Goal: Find specific page/section: Find specific page/section

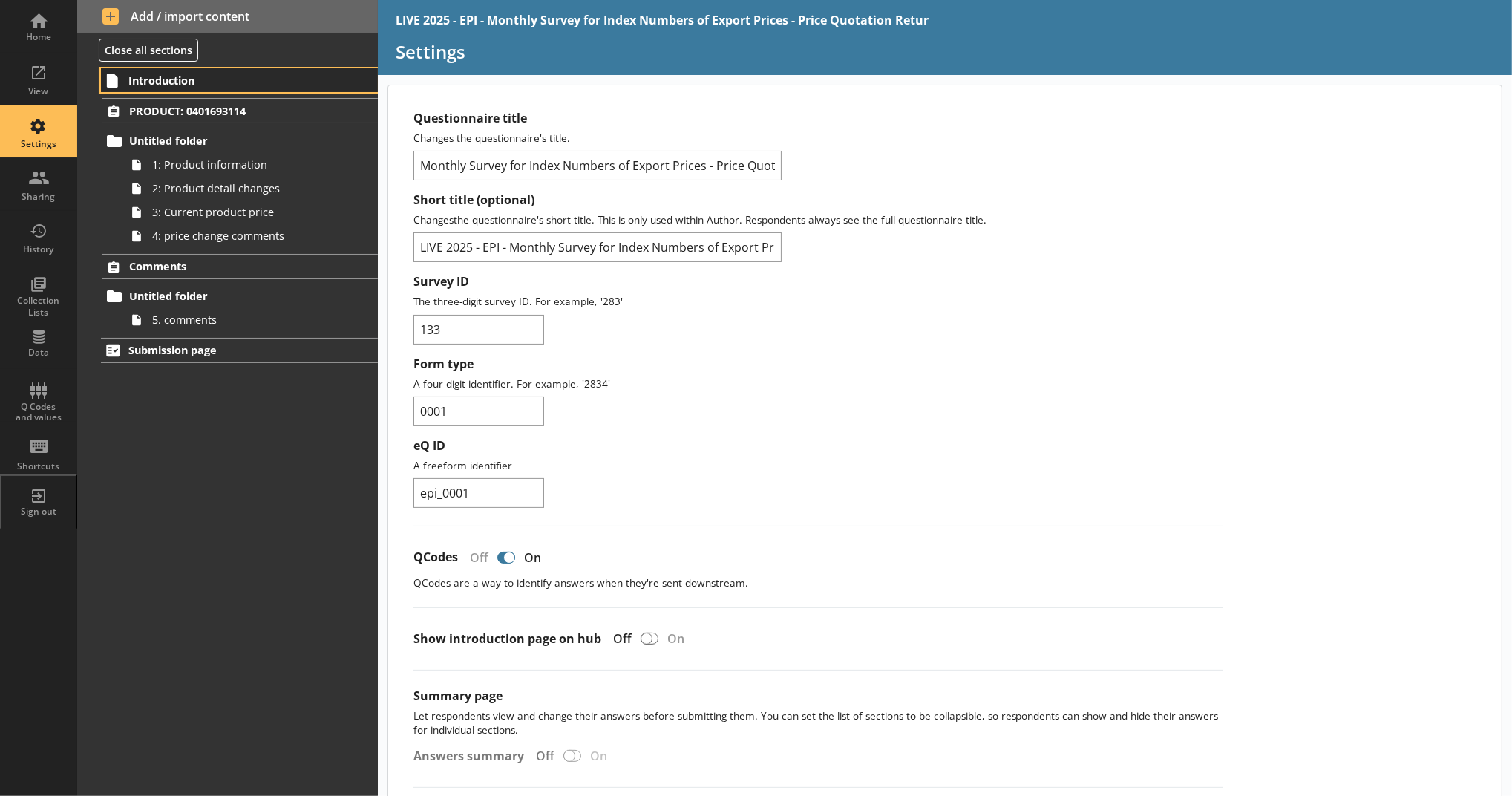
click at [295, 72] on link "Introduction" at bounding box center [239, 80] width 277 height 24
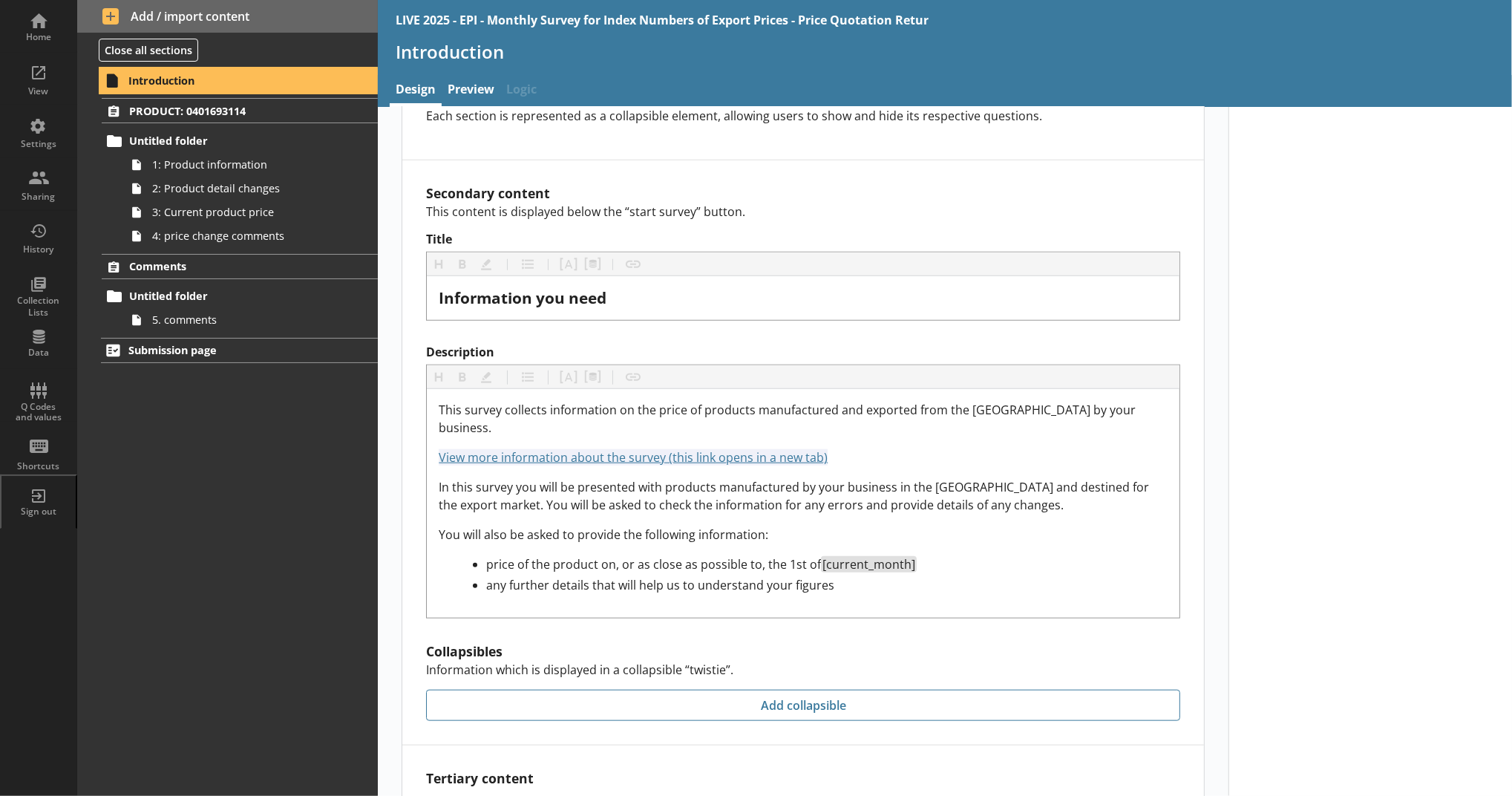
scroll to position [1311, 0]
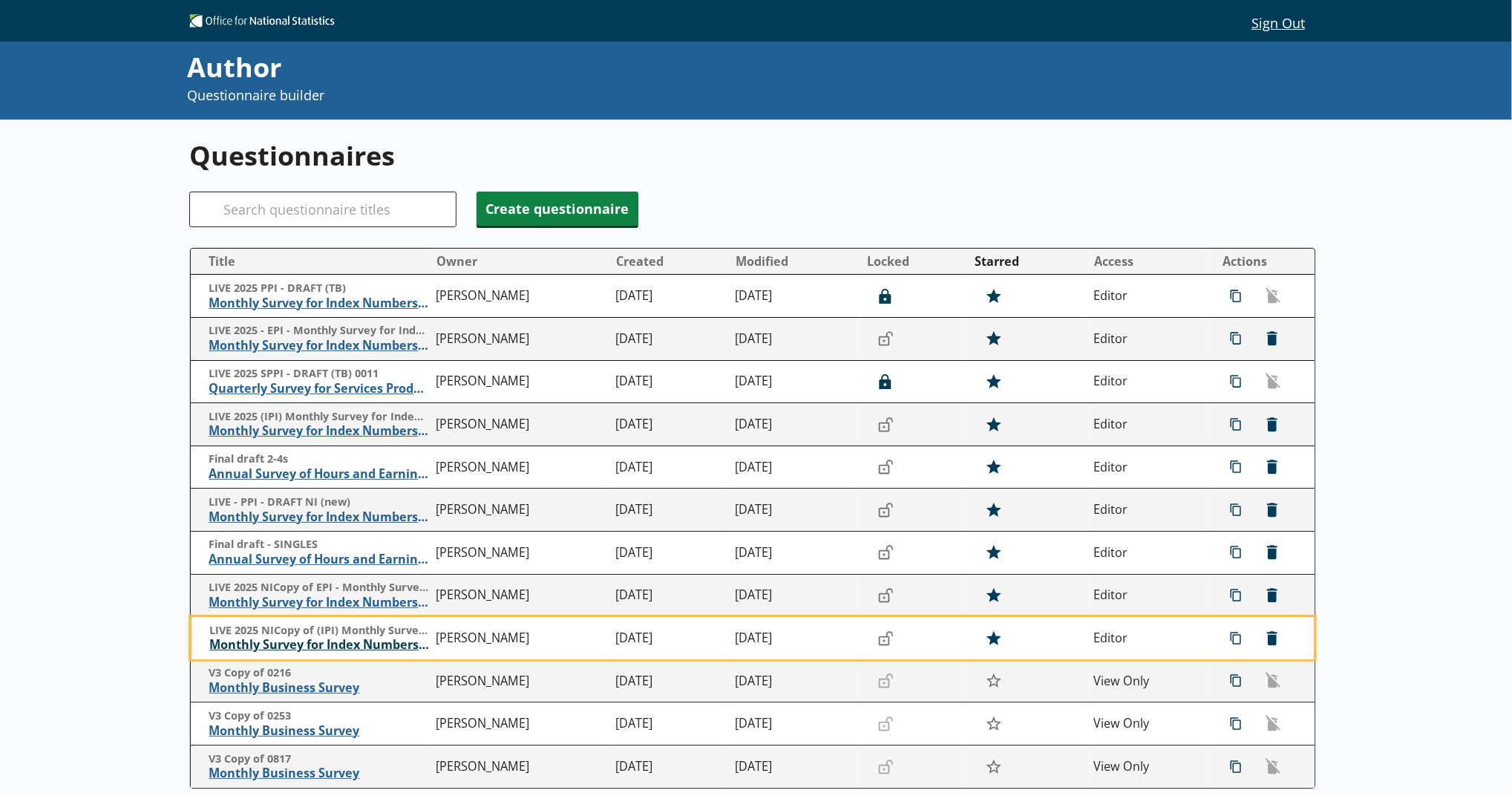
click at [362, 645] on span "Monthly Survey for Index Numbers of Import Prices - Price Quotation Return" at bounding box center [319, 645] width 220 height 16
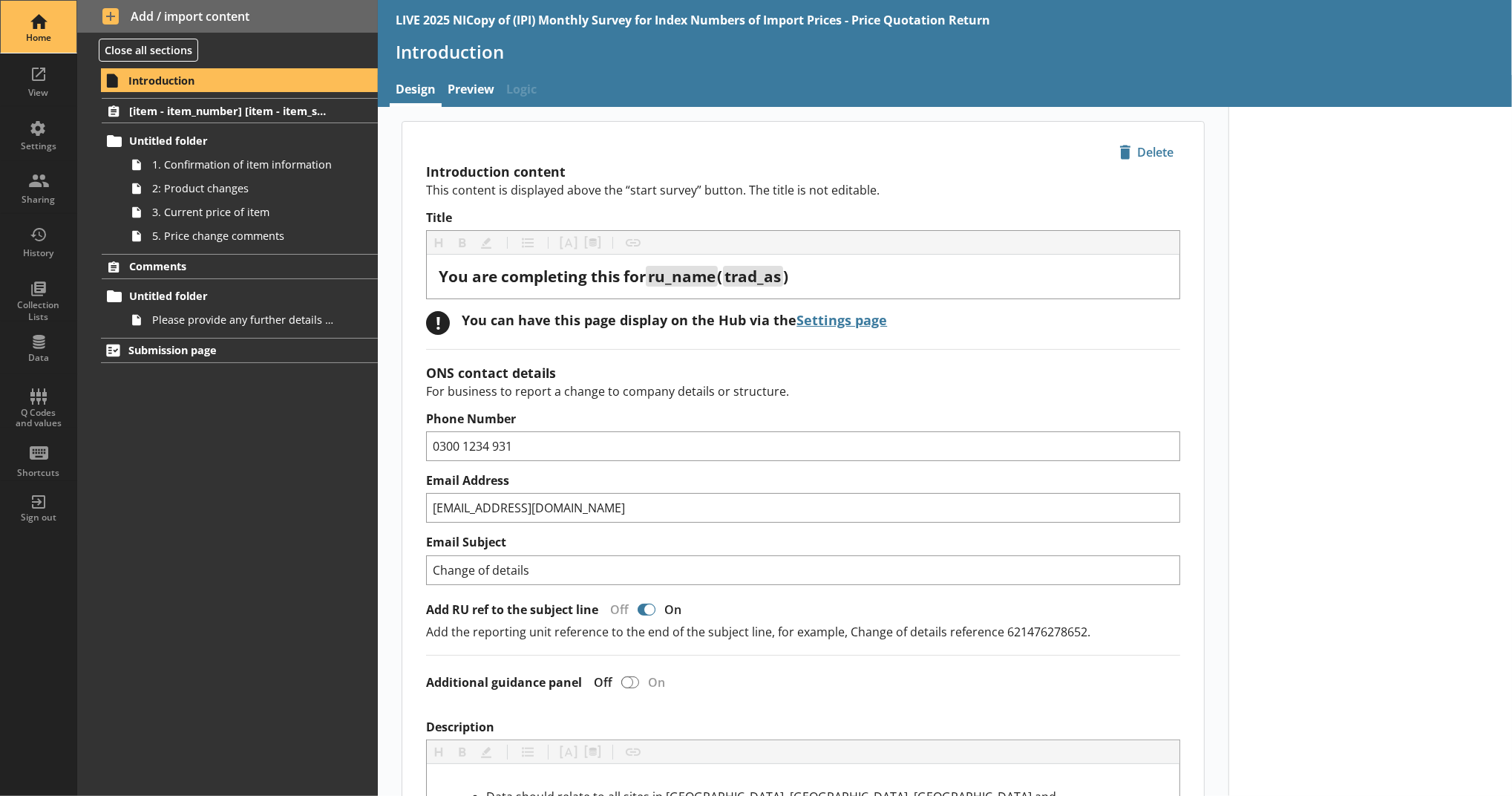
click at [17, 13] on div "Home" at bounding box center [38, 27] width 52 height 52
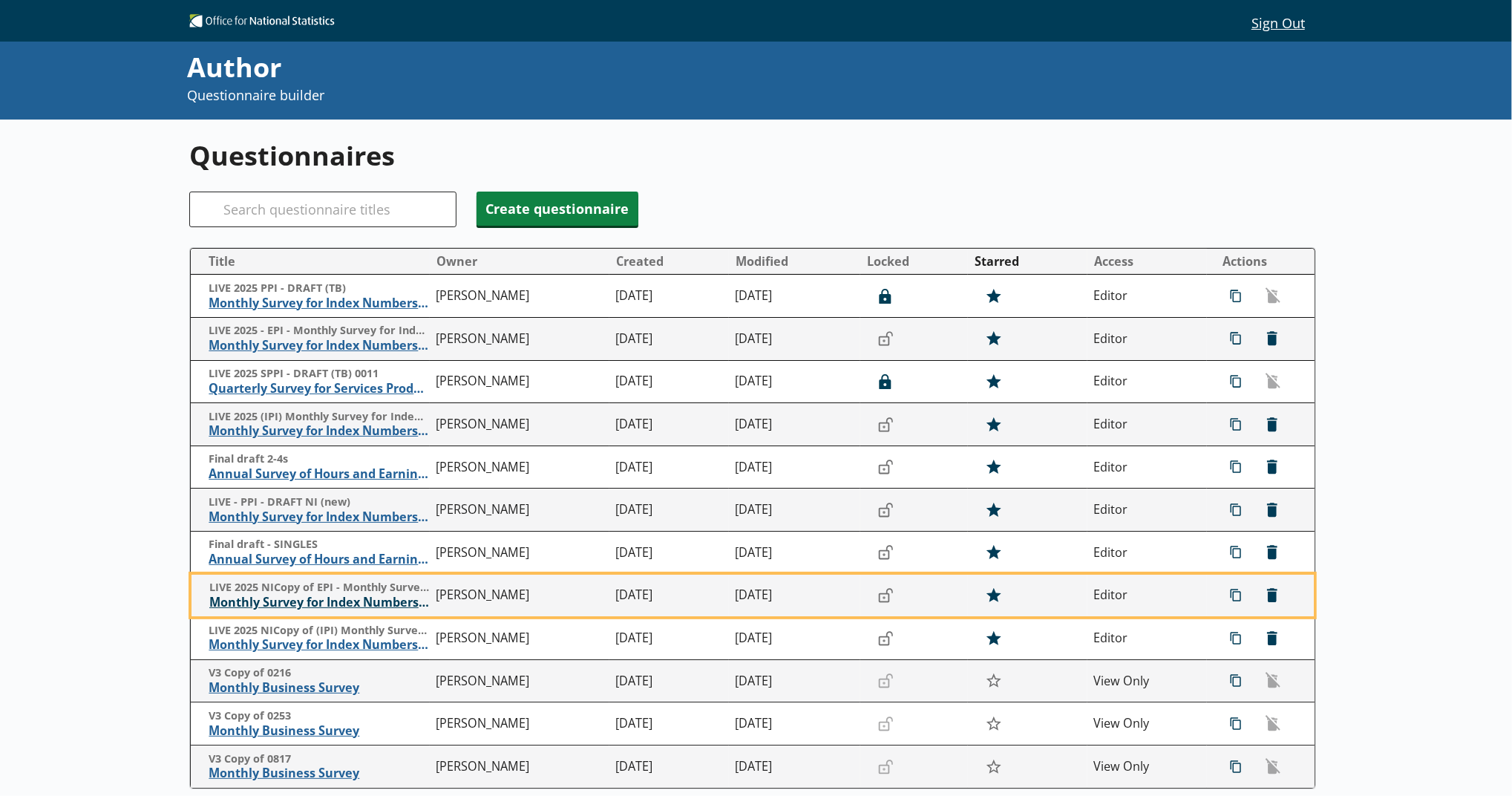
click at [325, 601] on span "Monthly Survey for Index Numbers of Export Prices - Price Quotation Return" at bounding box center [319, 602] width 220 height 16
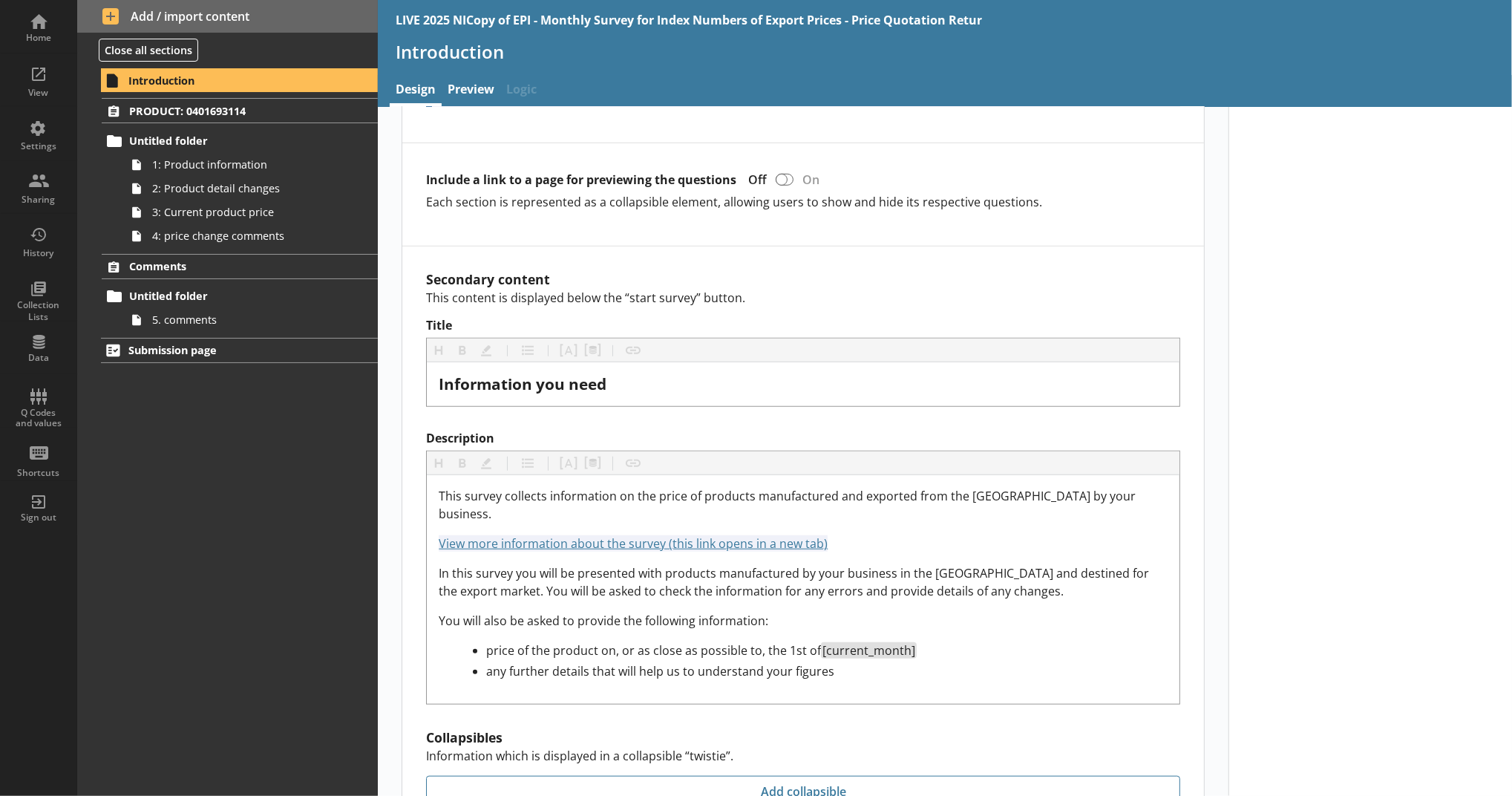
scroll to position [1311, 0]
